Goal: Find specific page/section: Find specific page/section

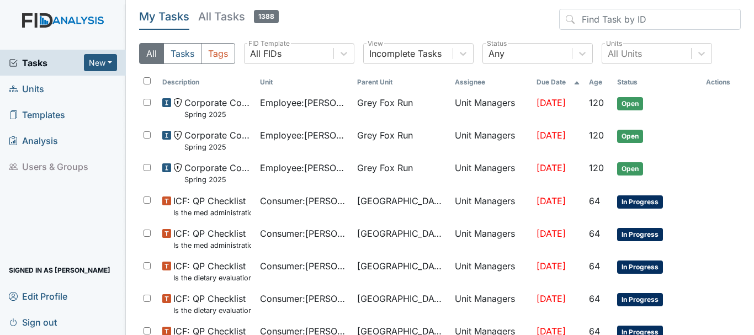
click at [44, 91] on span "Units" at bounding box center [26, 88] width 35 height 17
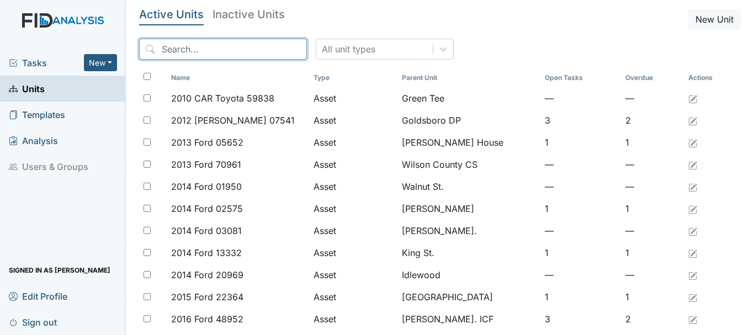
click at [214, 53] on input "search" at bounding box center [223, 49] width 168 height 21
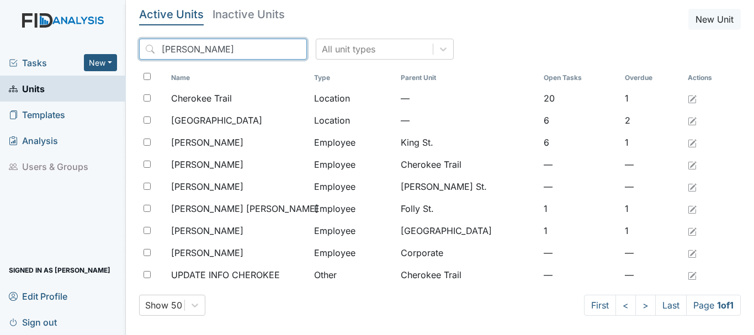
type input "cher"
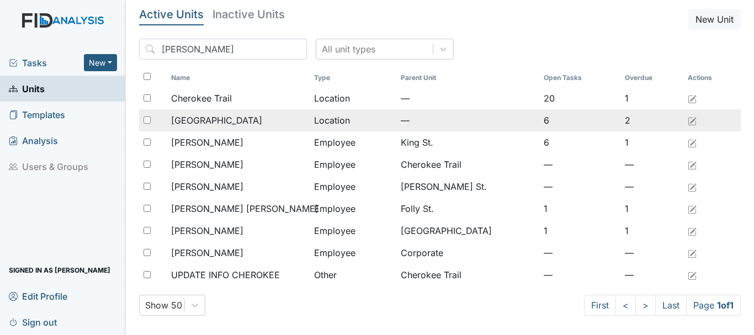
click at [219, 121] on span "[GEOGRAPHIC_DATA]" at bounding box center [216, 120] width 91 height 13
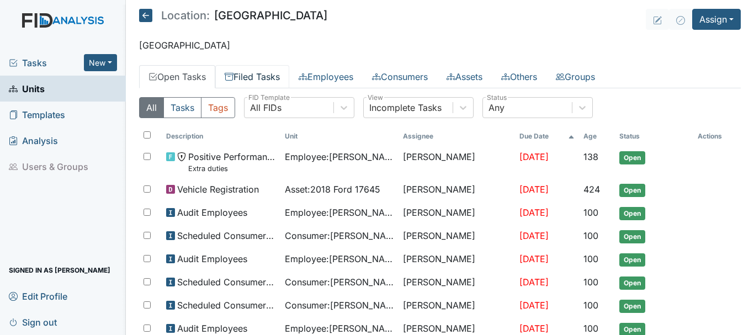
click at [261, 80] on link "Filed Tasks" at bounding box center [252, 76] width 74 height 23
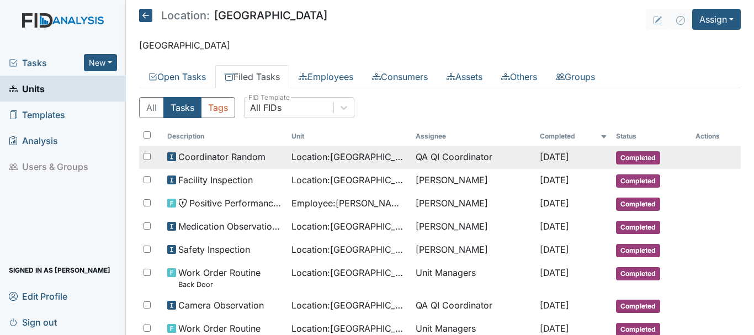
click at [637, 157] on span "Completed" at bounding box center [638, 157] width 44 height 13
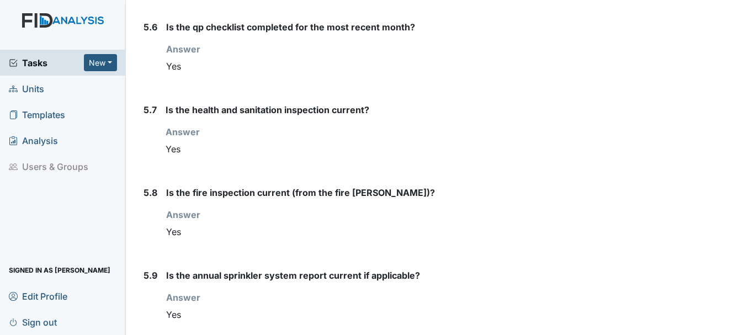
scroll to position [4950, 0]
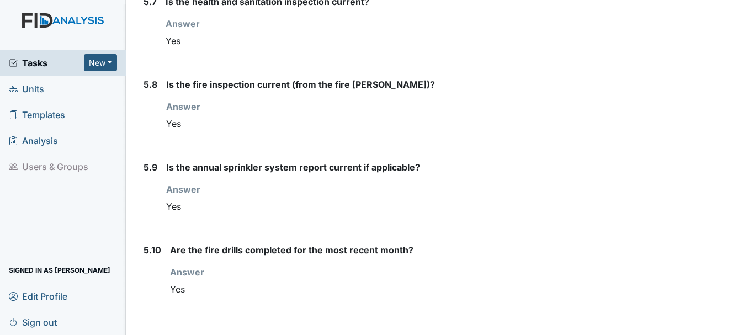
click at [36, 86] on span "Units" at bounding box center [26, 88] width 35 height 17
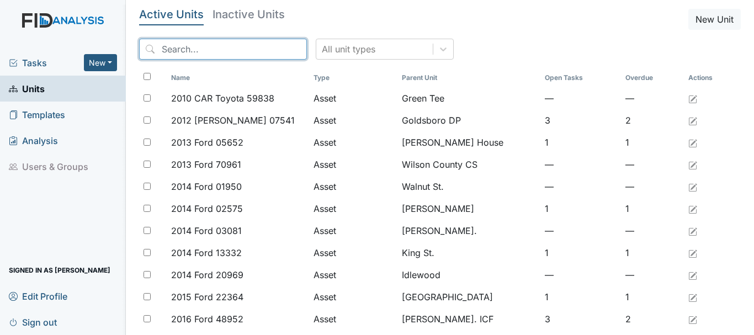
click at [188, 52] on input "search" at bounding box center [223, 49] width 168 height 21
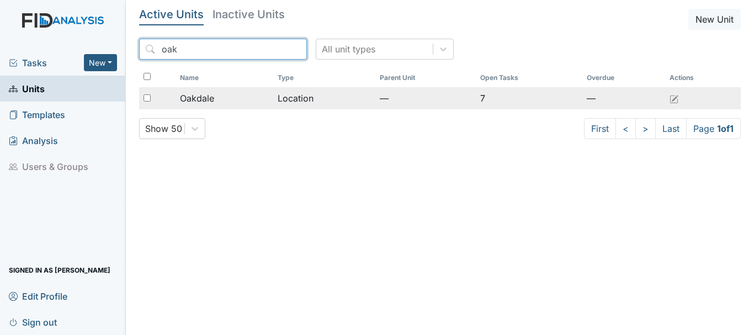
type input "oak"
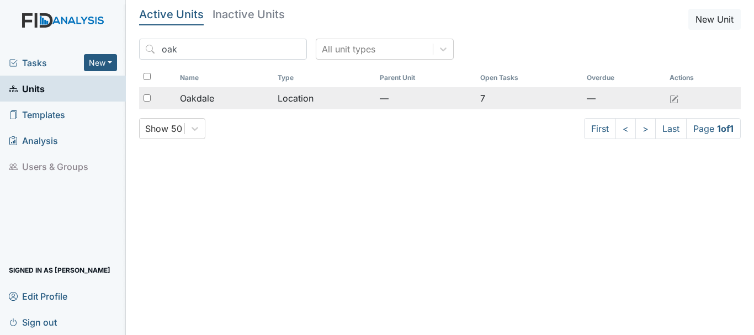
click at [213, 98] on span "Oakdale" at bounding box center [197, 98] width 34 height 13
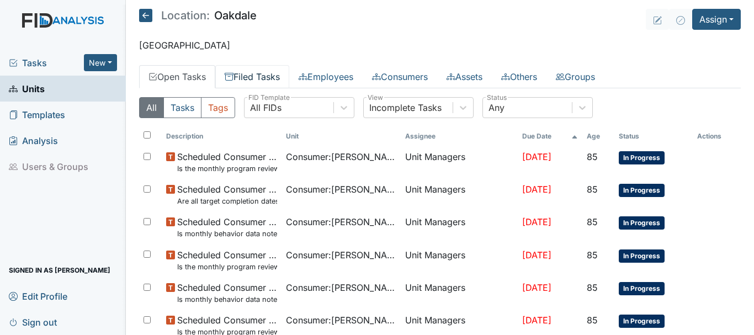
click at [260, 79] on link "Filed Tasks" at bounding box center [252, 76] width 74 height 23
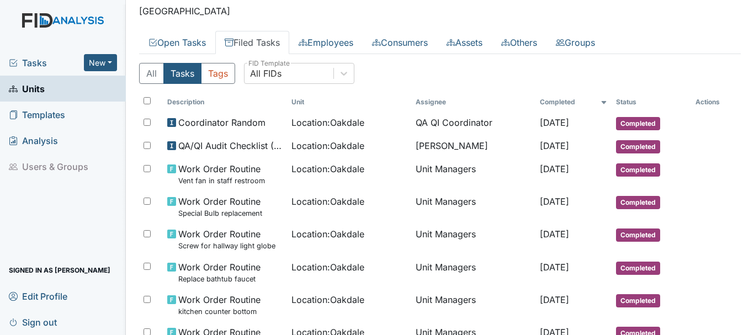
scroll to position [46, 0]
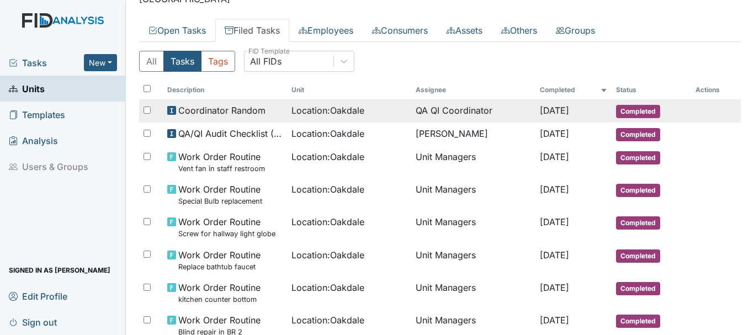
click at [628, 112] on span "Completed" at bounding box center [638, 111] width 44 height 13
click at [646, 110] on span "Completed" at bounding box center [638, 111] width 44 height 13
click at [636, 111] on span "Completed" at bounding box center [638, 111] width 44 height 13
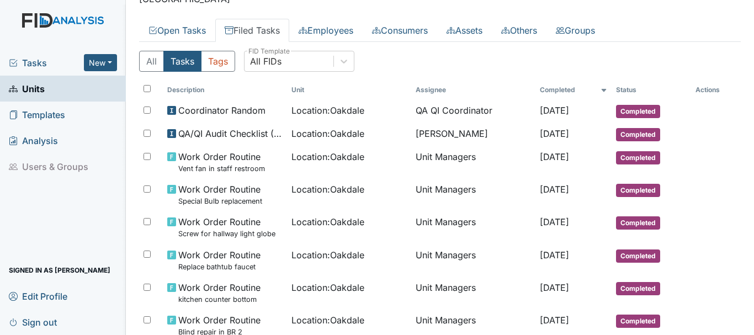
click at [38, 89] on span "Units" at bounding box center [27, 88] width 36 height 17
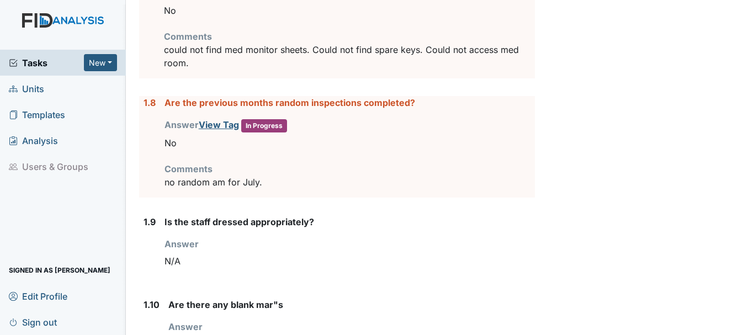
scroll to position [684, 0]
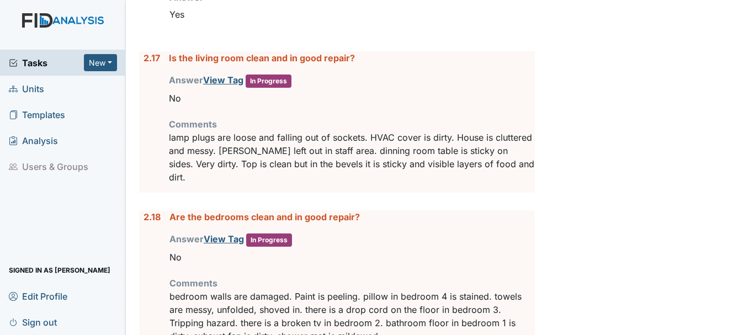
scroll to position [2930, 0]
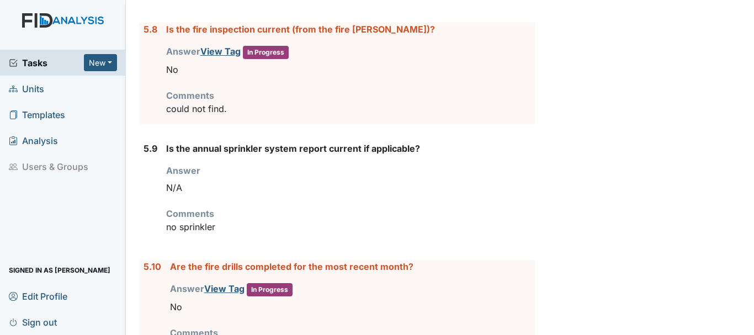
scroll to position [5348, 0]
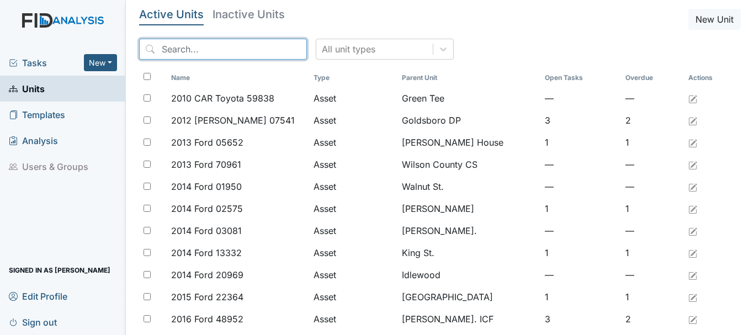
click at [208, 50] on input "search" at bounding box center [223, 49] width 168 height 21
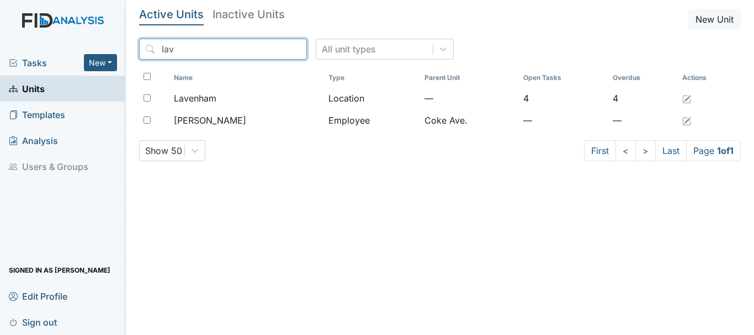
type input "lav"
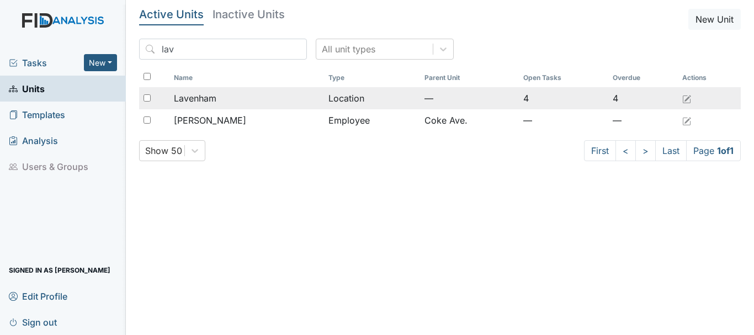
click at [216, 98] on span "Lavenham" at bounding box center [195, 98] width 43 height 13
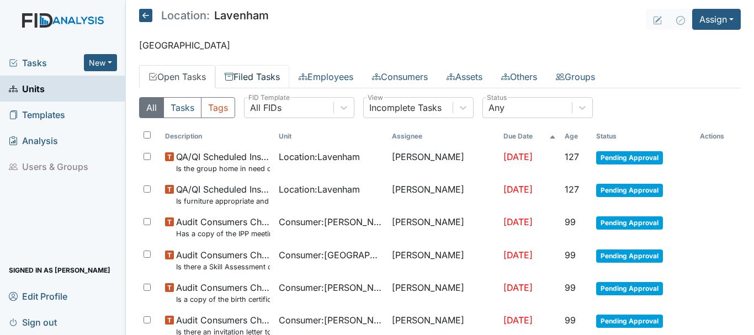
click at [260, 81] on link "Filed Tasks" at bounding box center [252, 76] width 74 height 23
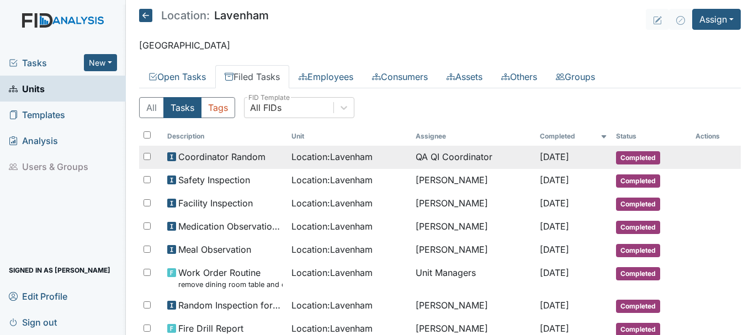
click at [629, 161] on span "Completed" at bounding box center [638, 157] width 44 height 13
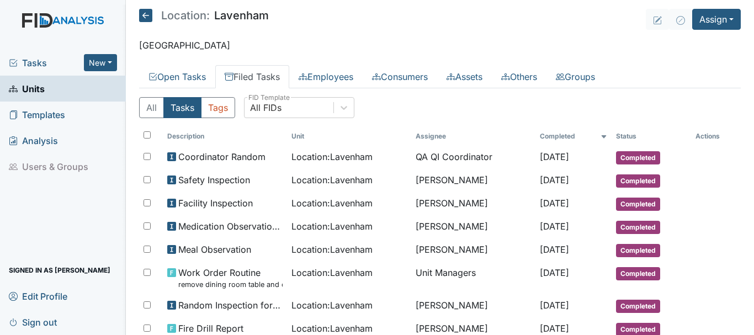
click at [44, 95] on span "Units" at bounding box center [27, 88] width 36 height 17
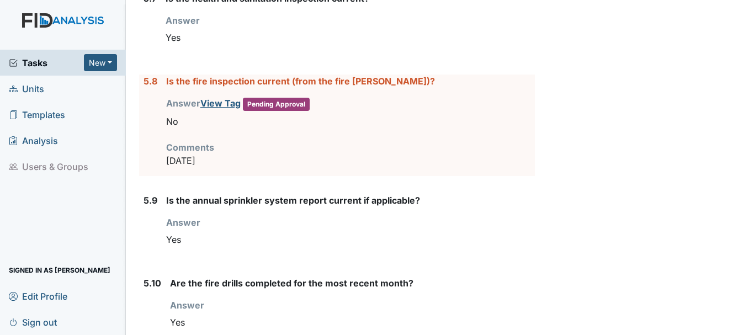
scroll to position [5466, 0]
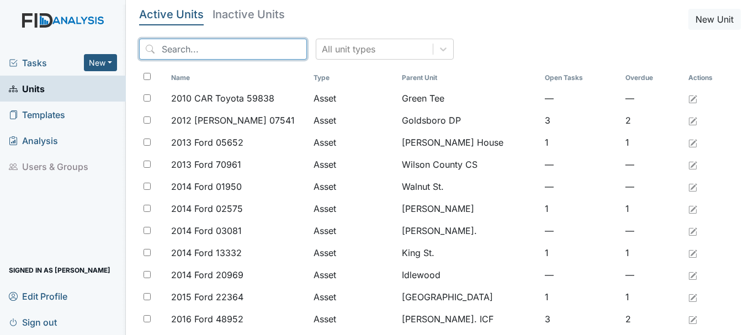
click at [233, 52] on input "search" at bounding box center [223, 49] width 168 height 21
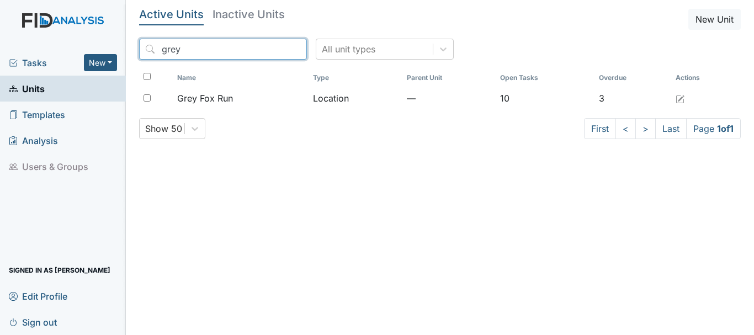
type input "grey"
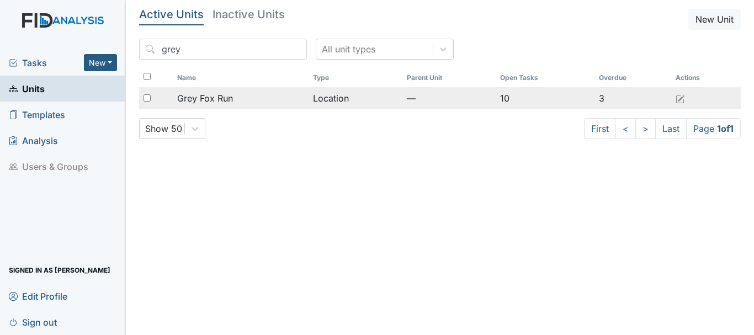
click at [220, 102] on span "Grey Fox Run" at bounding box center [205, 98] width 56 height 13
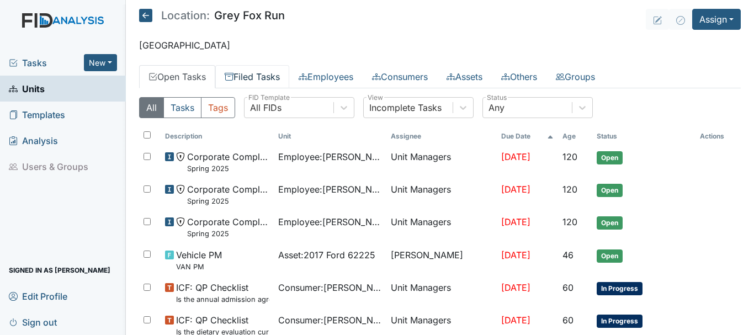
click at [255, 82] on link "Filed Tasks" at bounding box center [252, 76] width 74 height 23
